Goal: Information Seeking & Learning: Learn about a topic

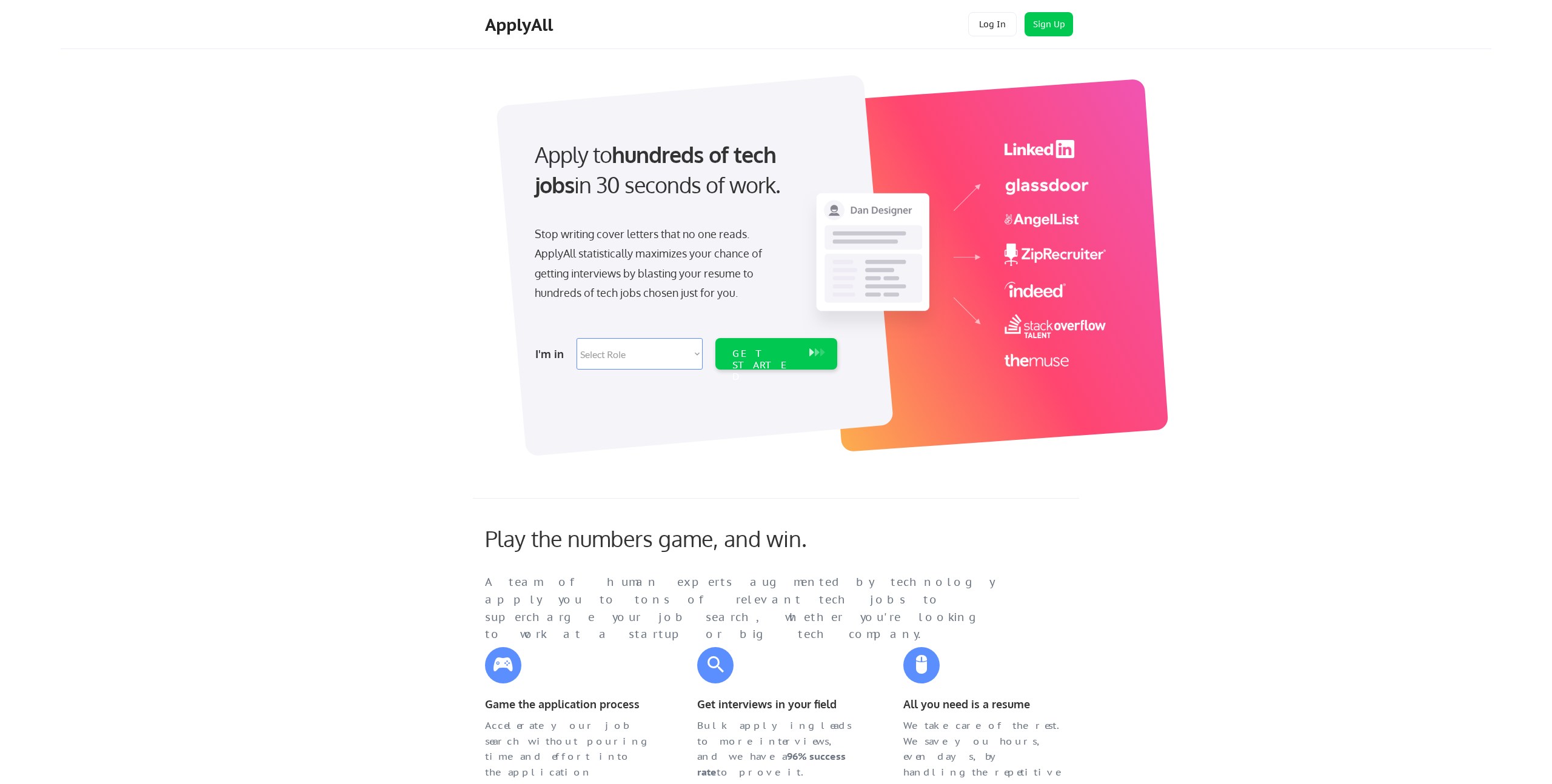
click at [626, 344] on select "Select Role Software Engineering Product Management Customer Success Sales UI/U…" at bounding box center [639, 354] width 126 height 32
select select ""it_security""
click at [576, 338] on select "Select Role Software Engineering Product Management Customer Success Sales UI/U…" at bounding box center [639, 354] width 126 height 32
select select ""it_security""
click at [774, 356] on div "GET STARTED" at bounding box center [765, 365] width 65 height 35
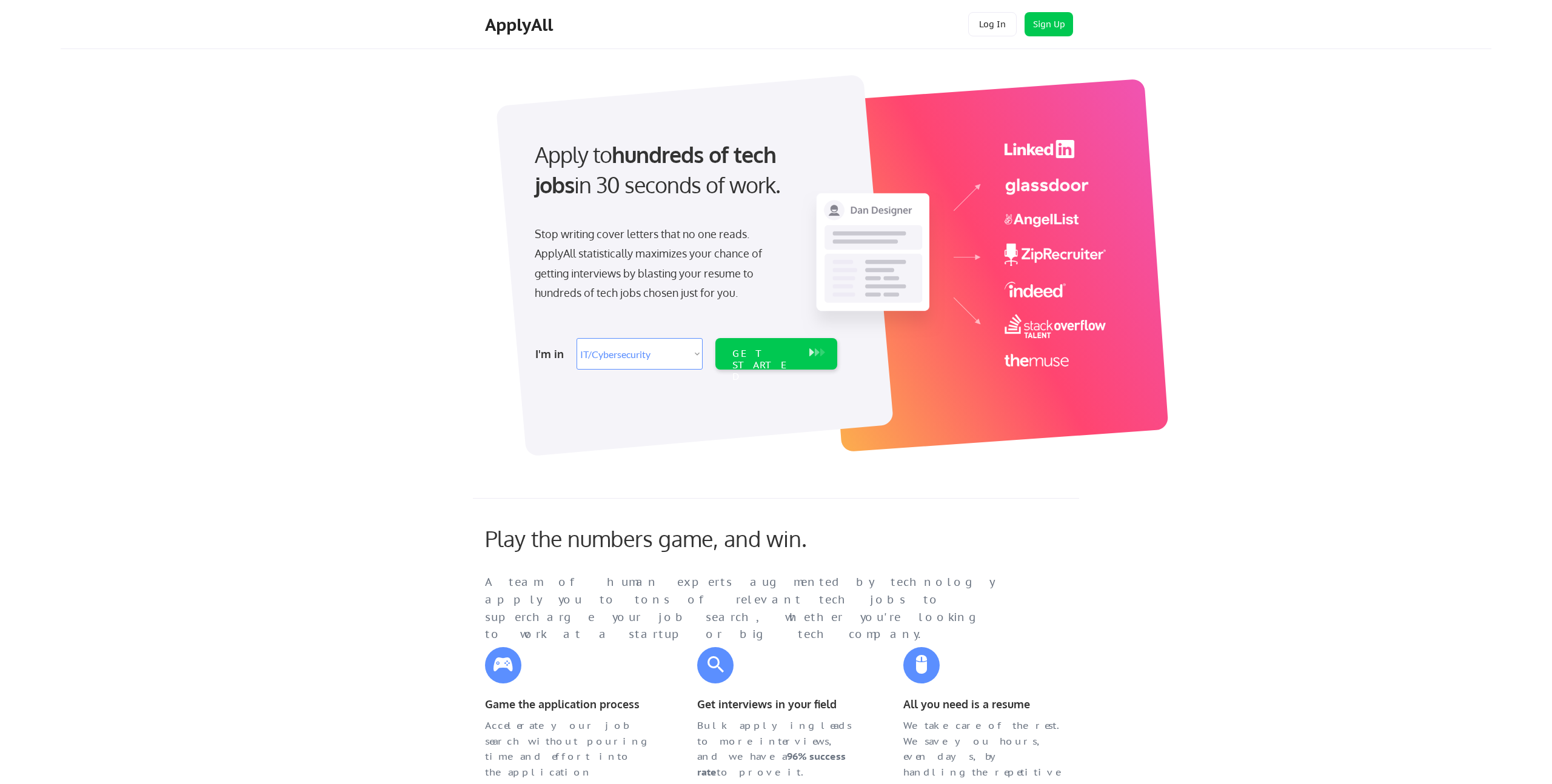
select select ""it_security""
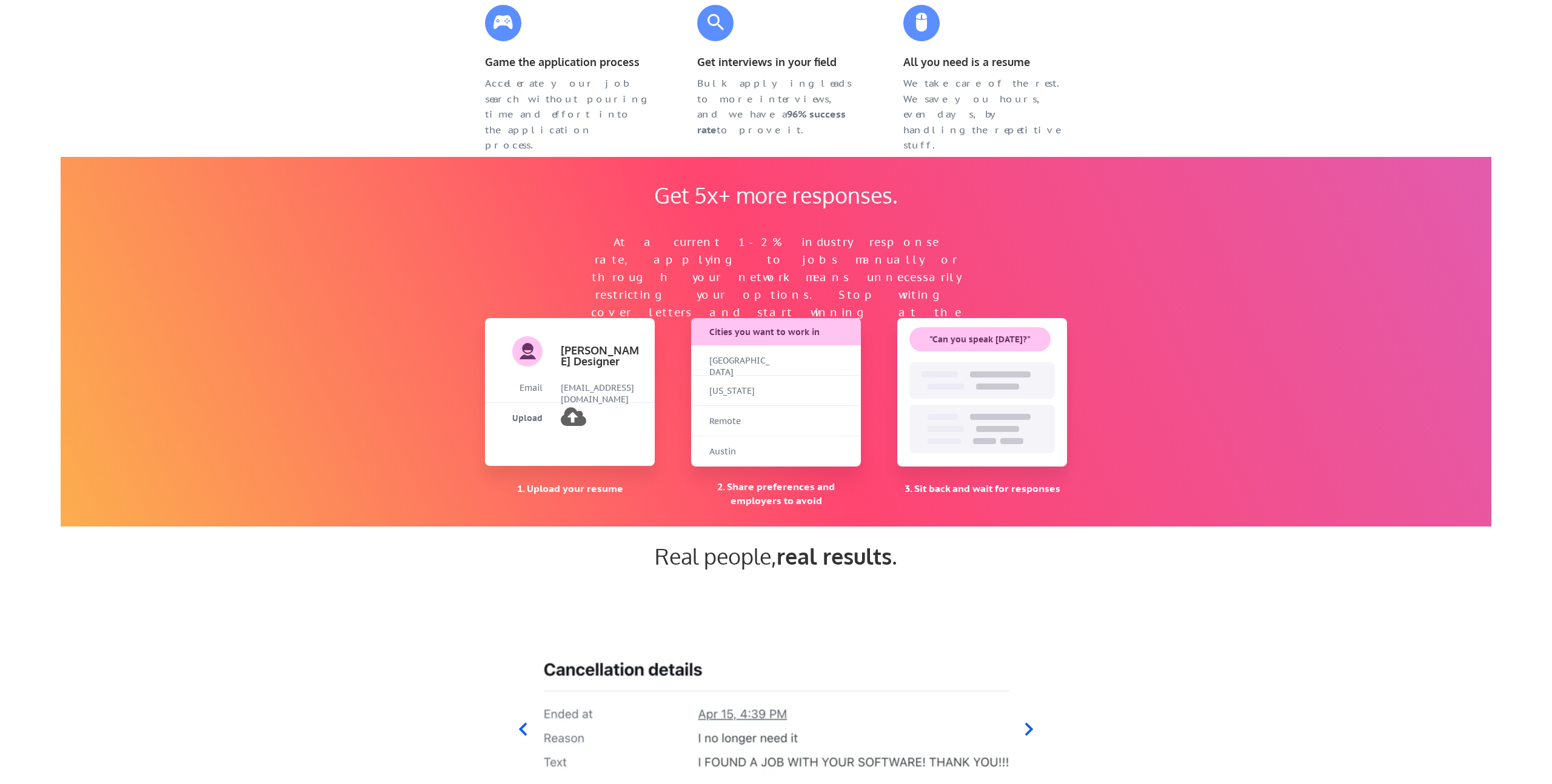
scroll to position [283, 0]
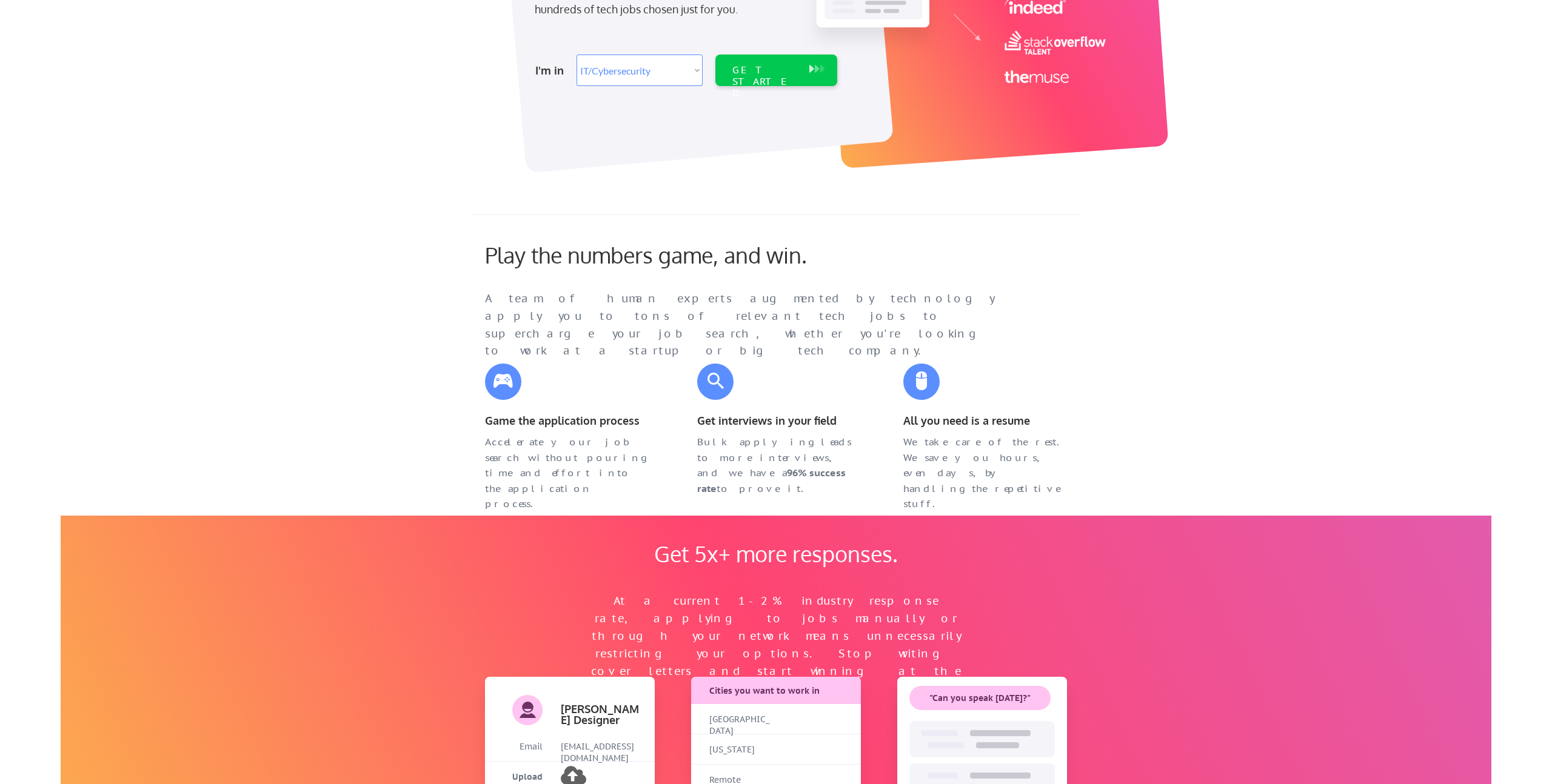
click at [654, 69] on select "Select Role Software Engineering Product Management Customer Success Sales UI/U…" at bounding box center [639, 70] width 126 height 32
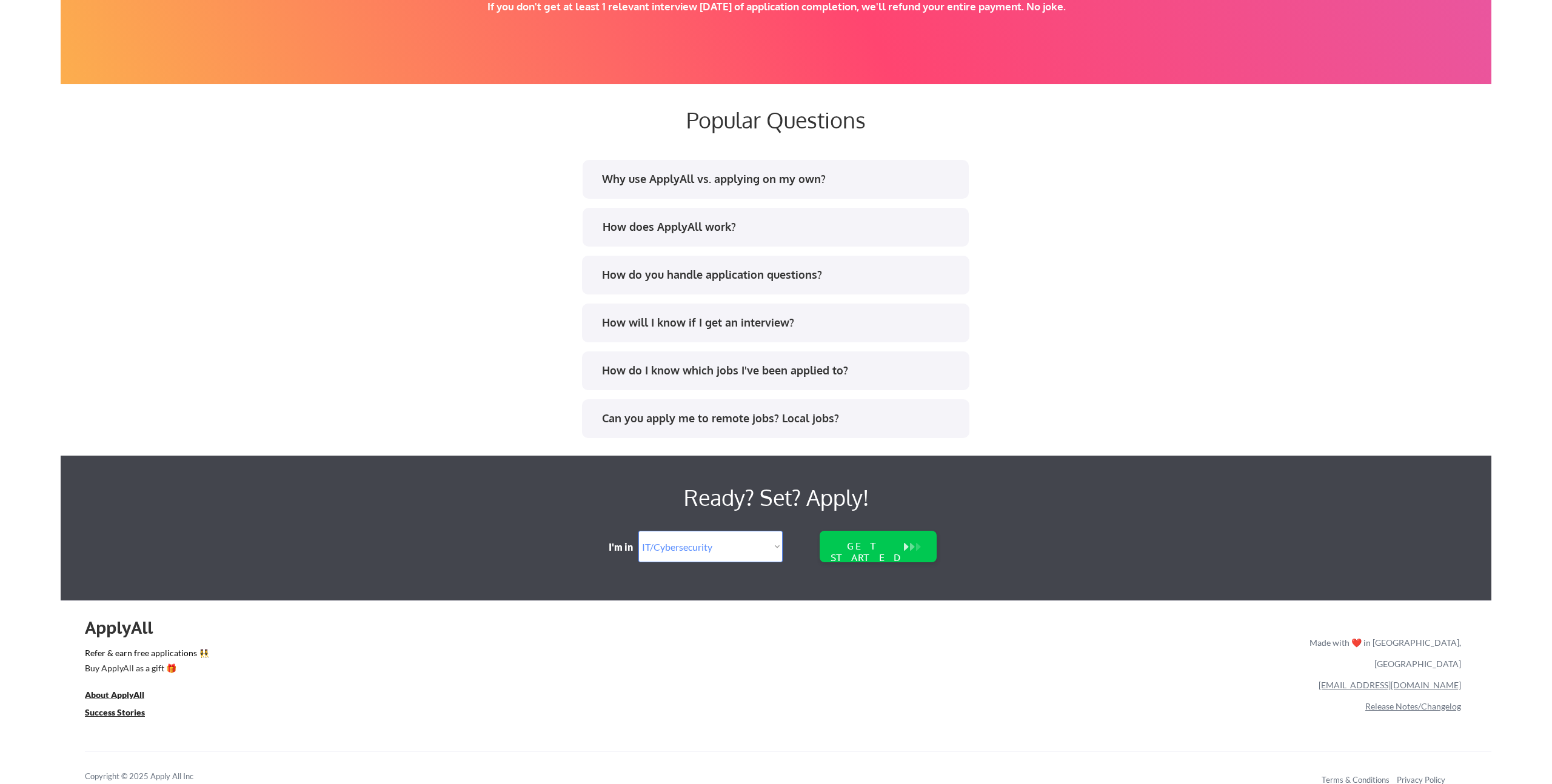
scroll to position [2245, 0]
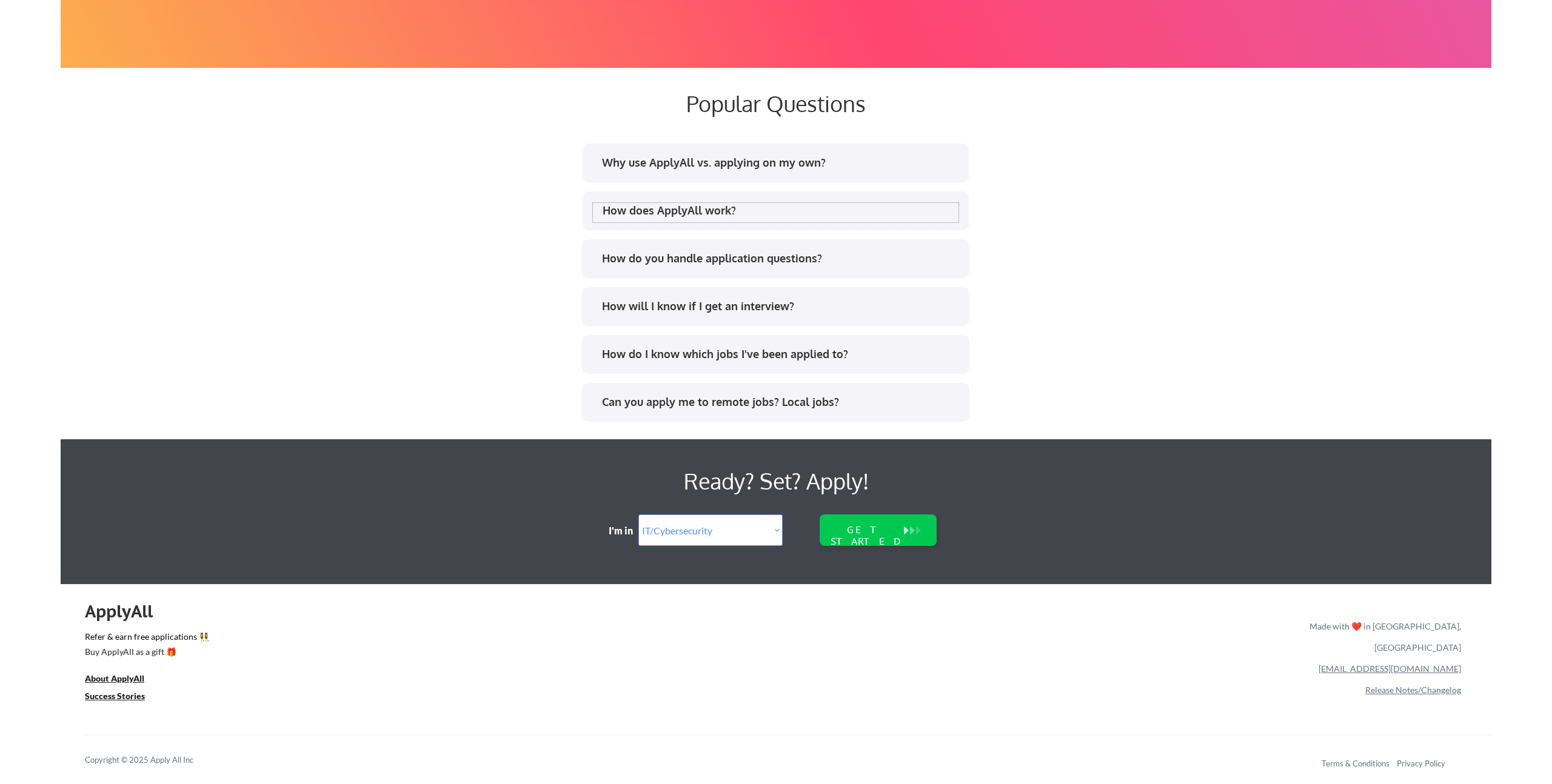
click at [774, 219] on div "How does ApplyAll work?" at bounding box center [776, 213] width 366 height 19
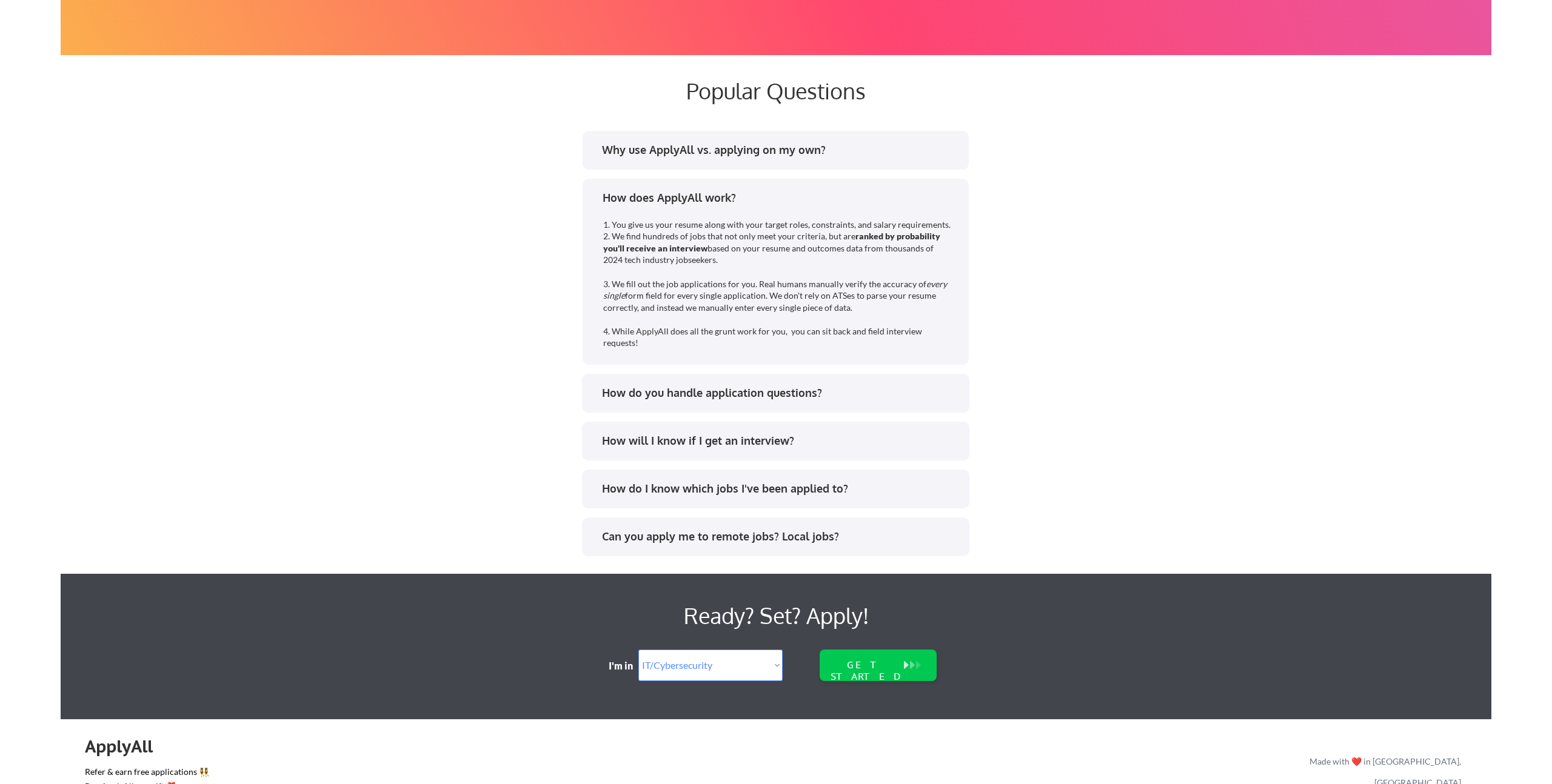
scroll to position [2260, 0]
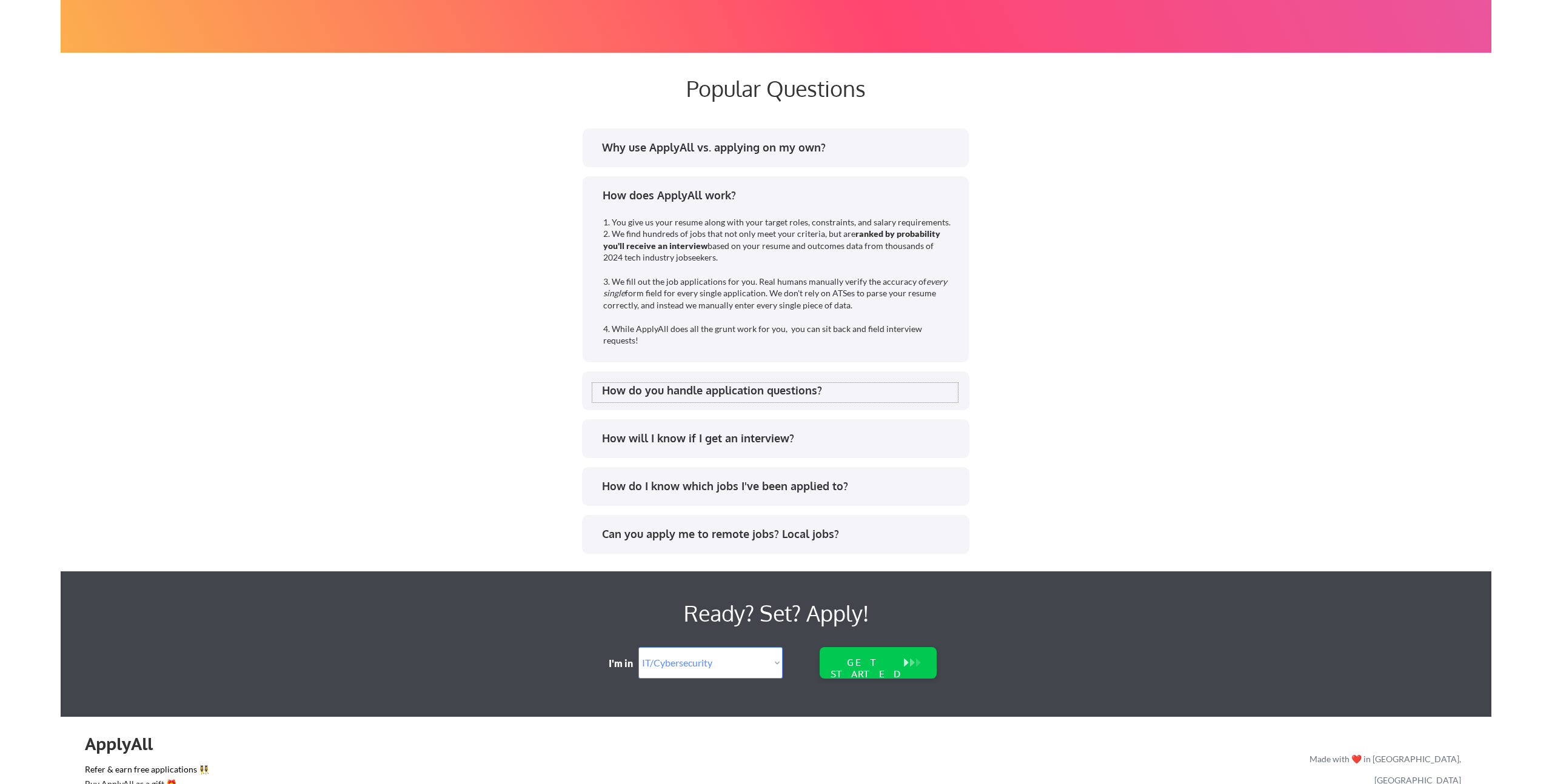
click at [870, 388] on div "How do you handle application questions?" at bounding box center [780, 391] width 356 height 16
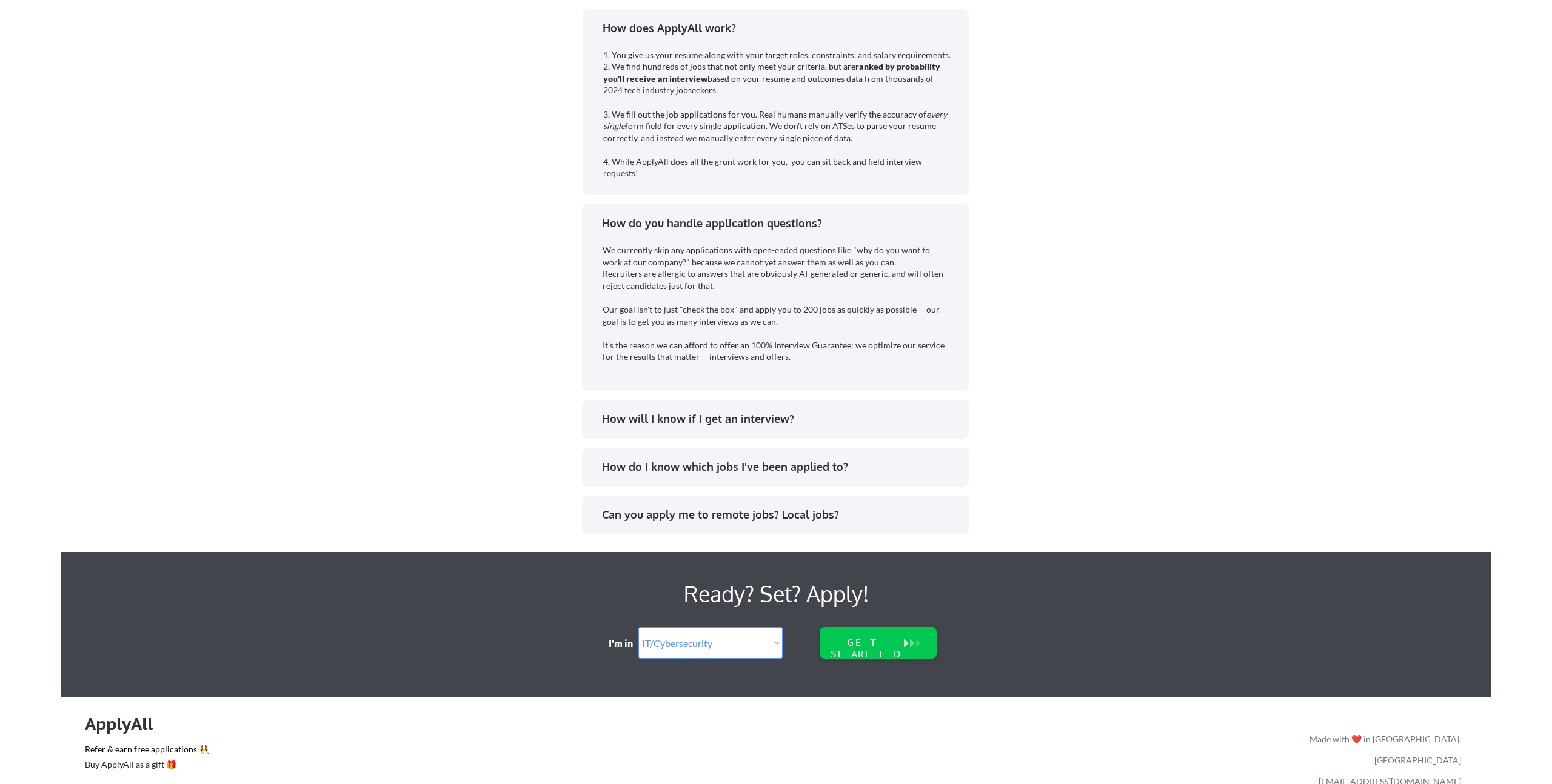
scroll to position [2540, 0]
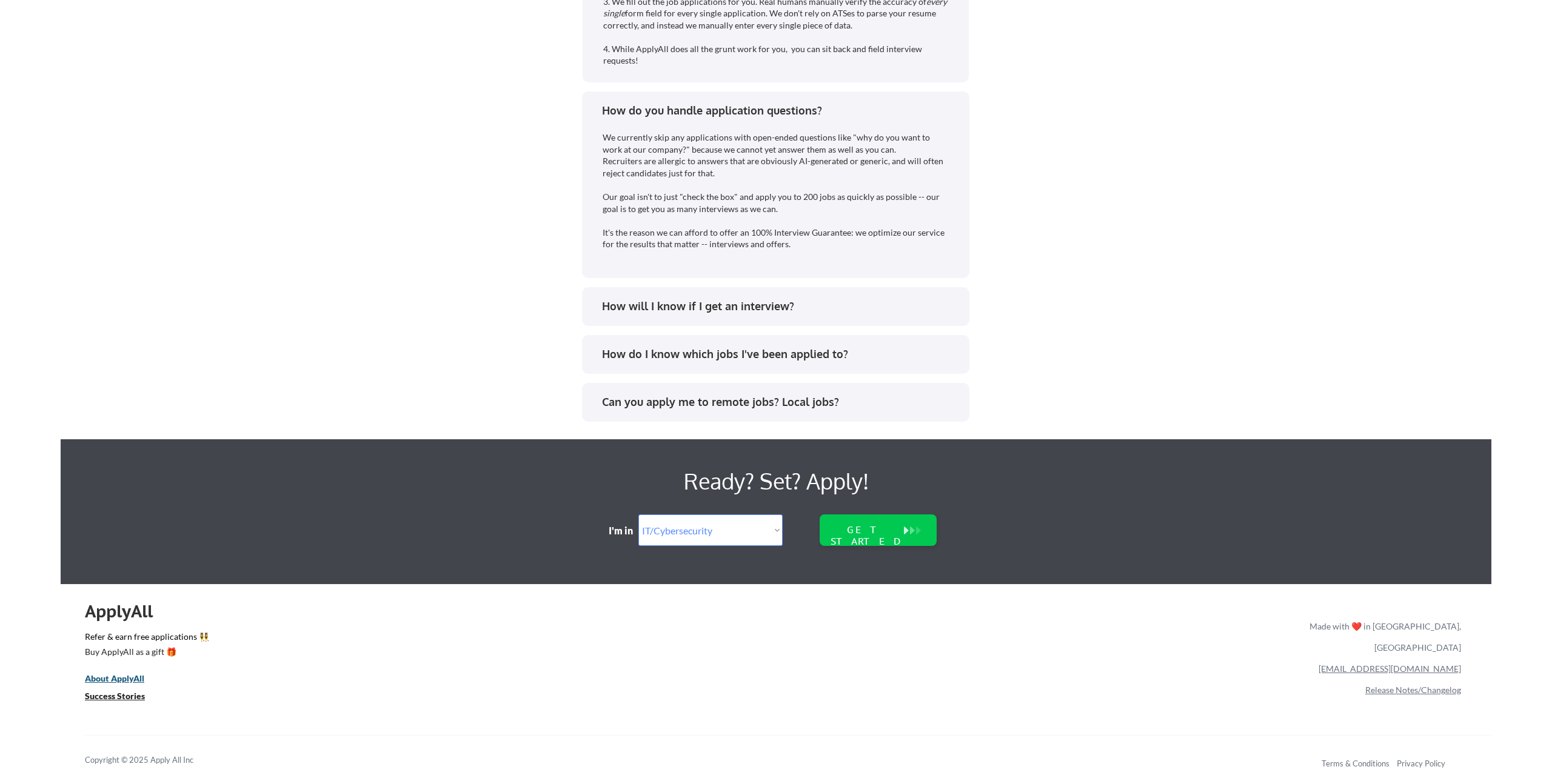
click at [124, 678] on u "About ApplyAll" at bounding box center [114, 678] width 59 height 10
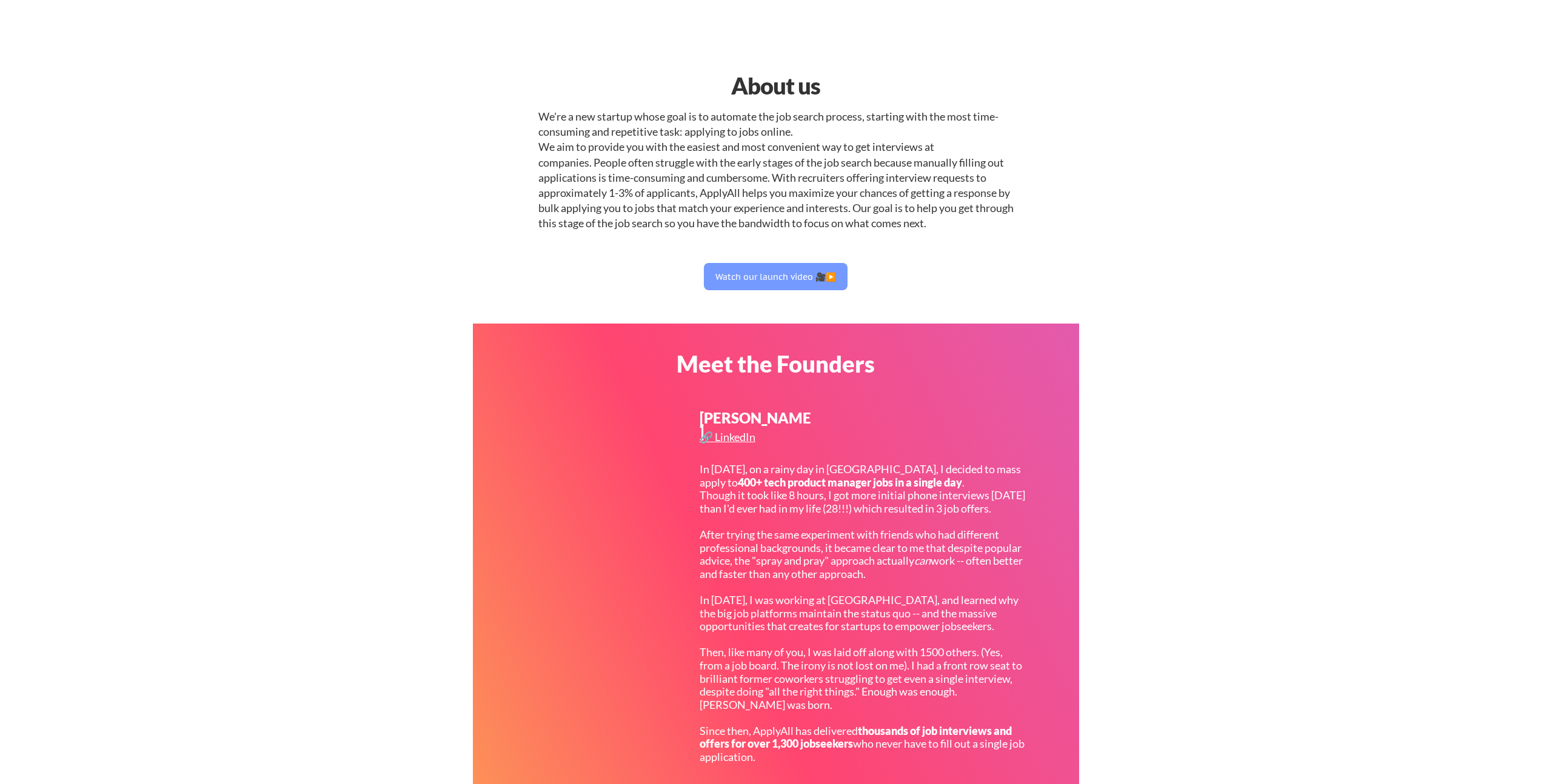
select select ""it_security""
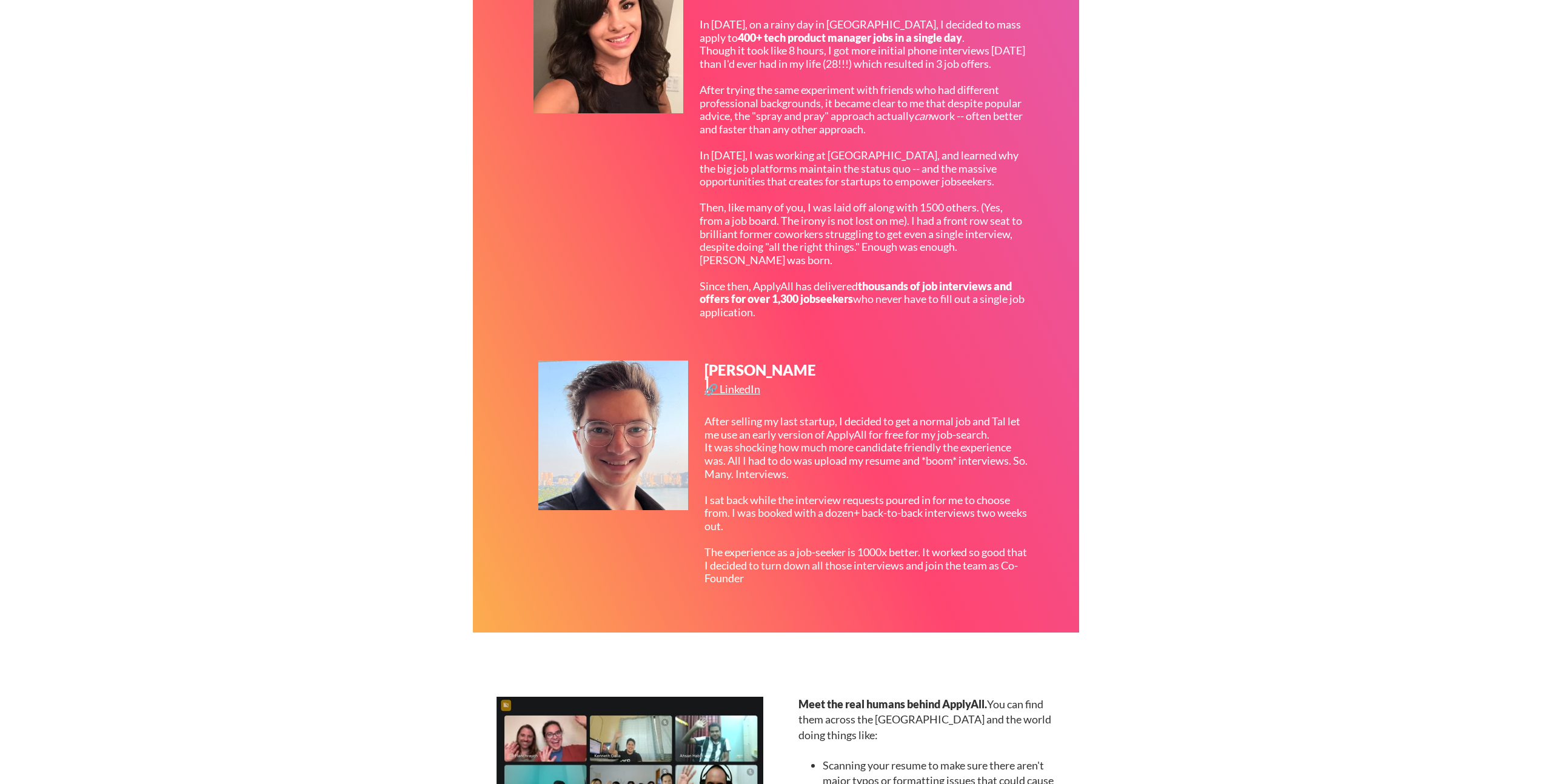
scroll to position [571, 0]
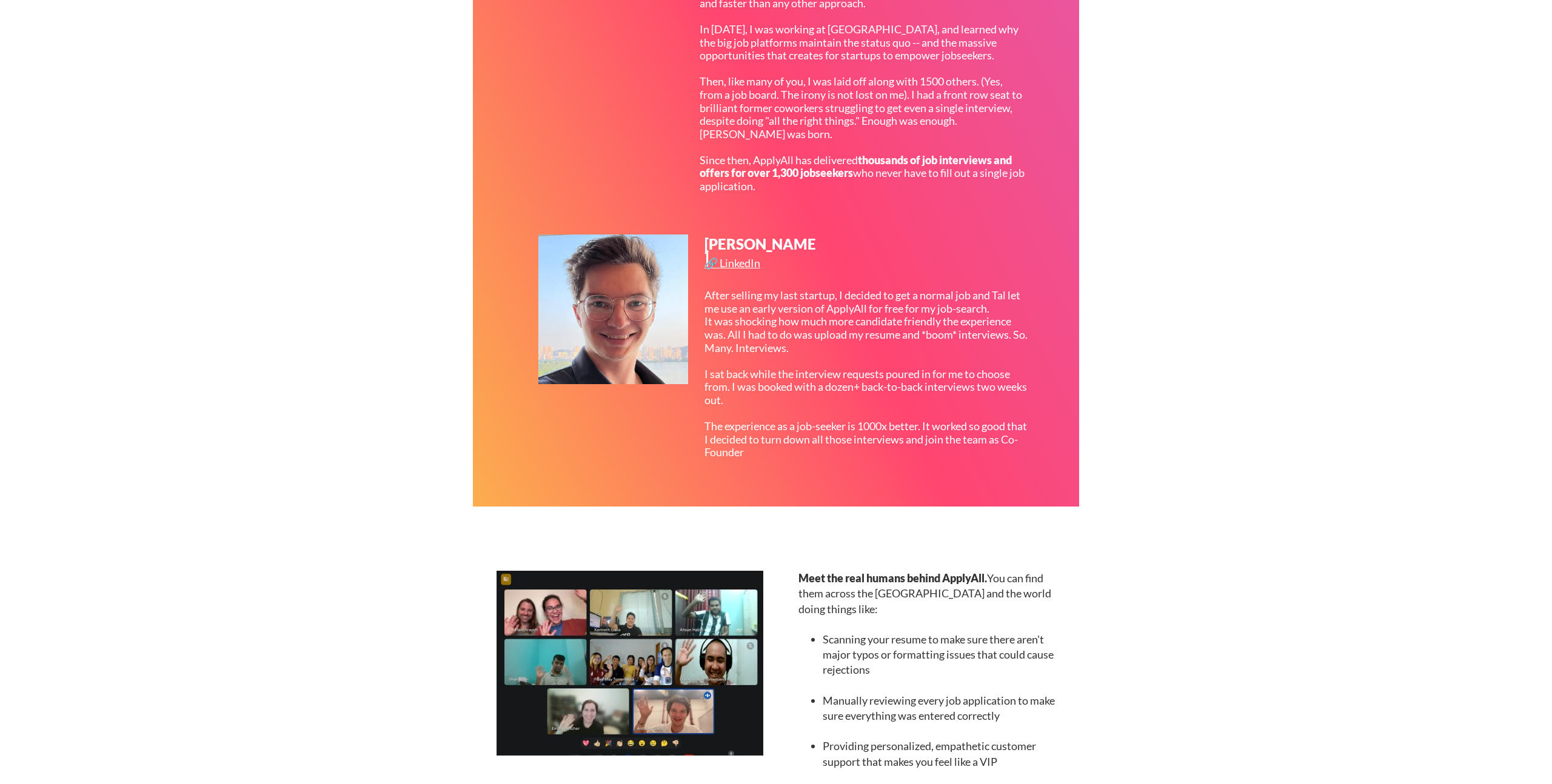
click at [704, 280] on div "Anthony Castrio 🔗 LinkedIn After selling my last startup, I decided to get a no…" at bounding box center [786, 360] width 495 height 251
click at [719, 264] on div "🔗 LinkedIn" at bounding box center [734, 263] width 59 height 11
